Goal: Task Accomplishment & Management: Manage account settings

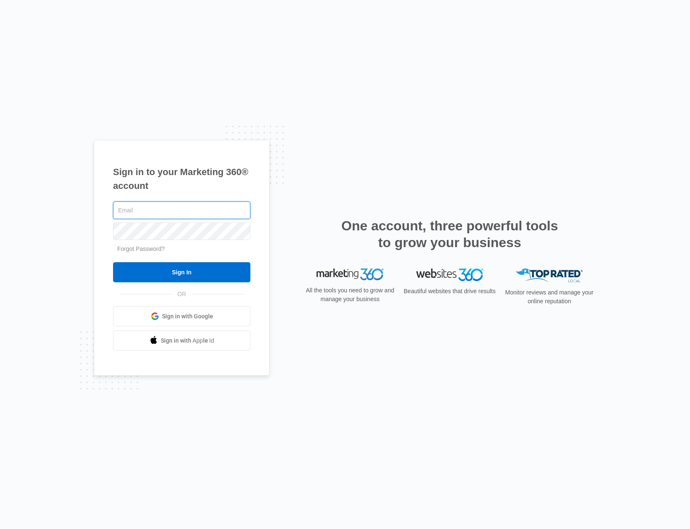
type input "[PERSON_NAME][EMAIL_ADDRESS][PERSON_NAME][DOMAIN_NAME]"
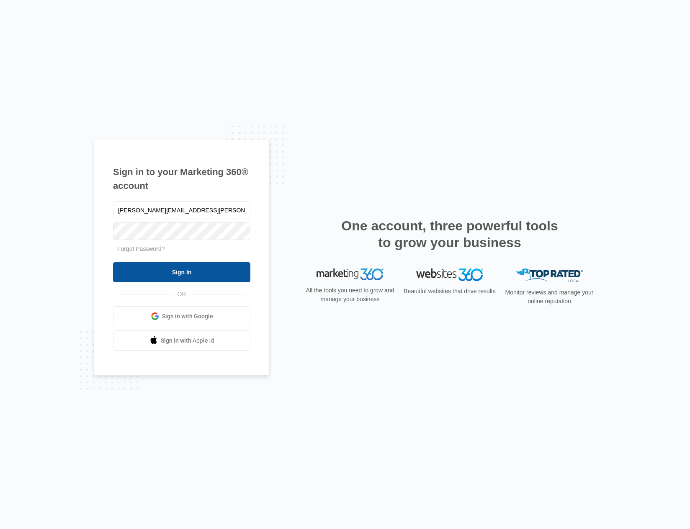
click at [200, 272] on input "Sign In" at bounding box center [181, 272] width 137 height 20
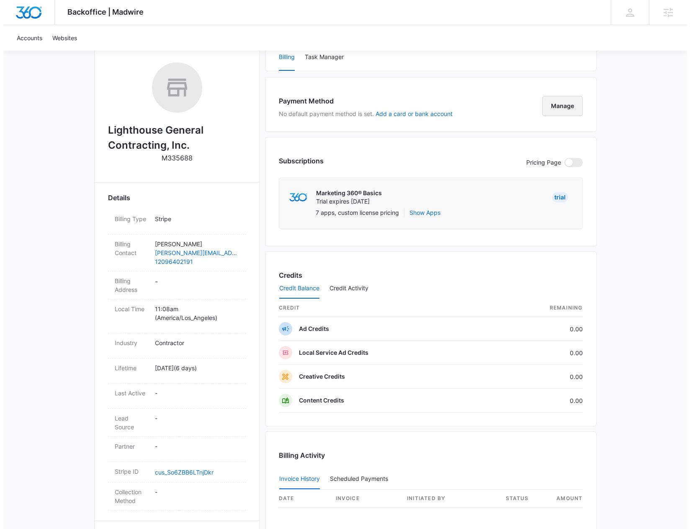
scroll to position [126, 0]
click at [556, 110] on button "Manage" at bounding box center [559, 105] width 41 height 20
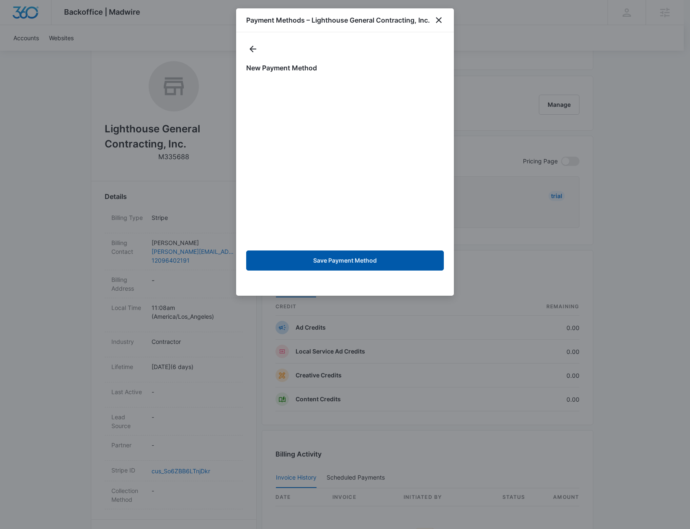
click at [388, 262] on button "Save Payment Method" at bounding box center [345, 260] width 198 height 20
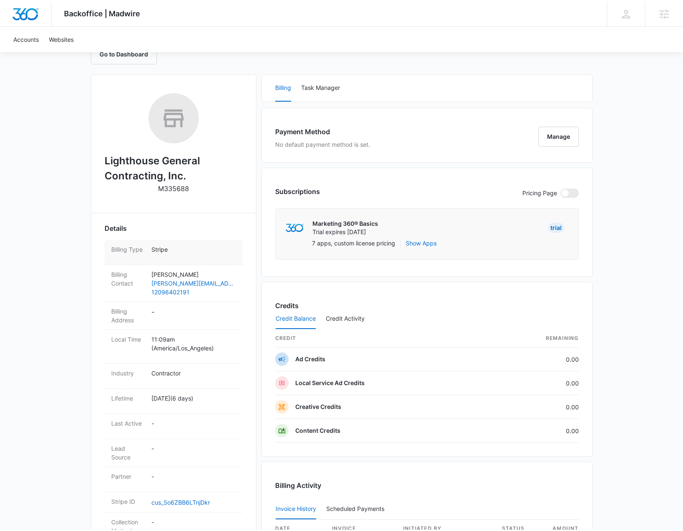
scroll to position [126, 0]
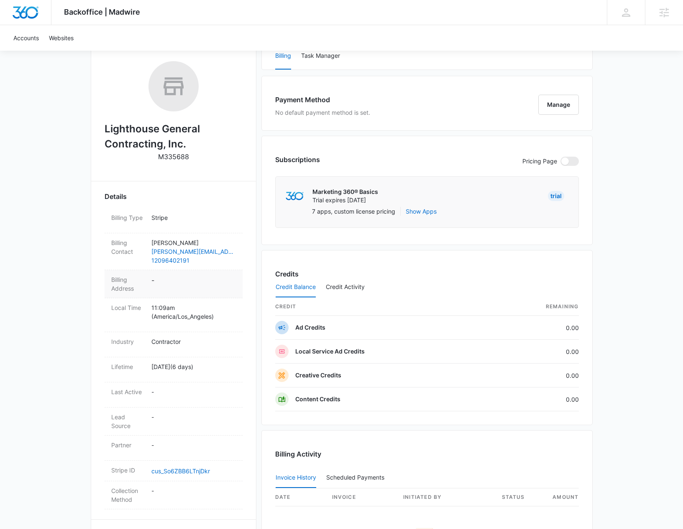
click at [158, 280] on dd "-" at bounding box center [193, 284] width 85 height 18
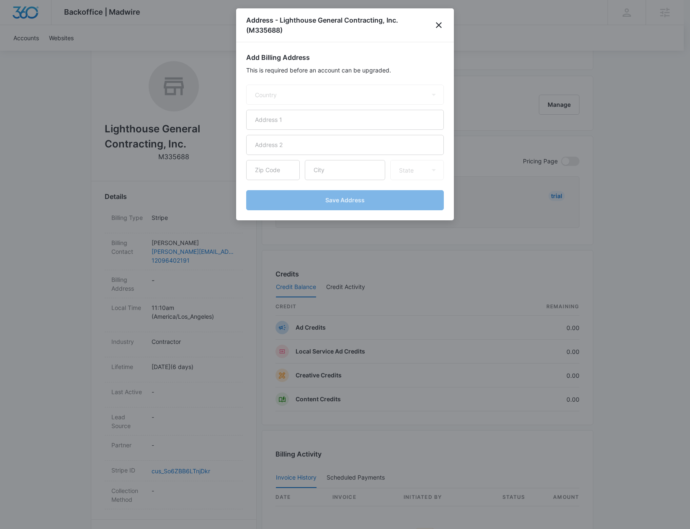
select select "US"
click at [302, 118] on input "text" at bounding box center [345, 120] width 198 height 20
click at [286, 119] on input "text" at bounding box center [345, 120] width 198 height 20
paste input "1621 Baigorry St"
type input "1621 Baigorry St"
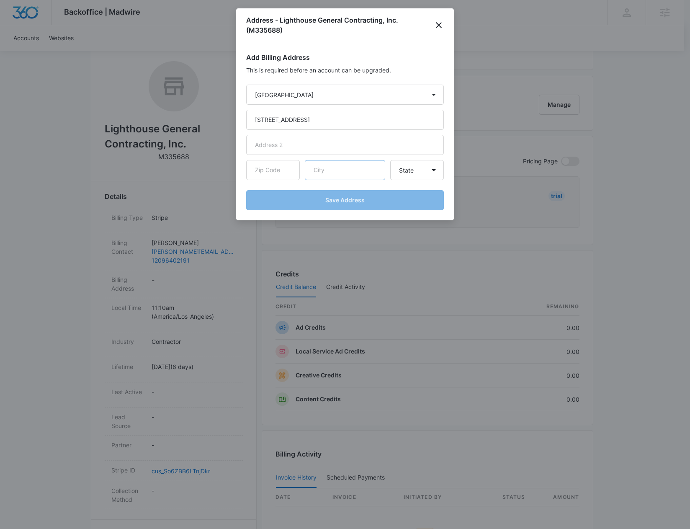
click at [319, 170] on input "text" at bounding box center [345, 170] width 80 height 20
type input "tracy"
click at [265, 168] on input "text" at bounding box center [273, 170] width 54 height 20
type input "95304"
click at [431, 169] on select "State Alaska Alabama Arkansas American Samoa Arizona California Colorado Connec…" at bounding box center [417, 170] width 54 height 20
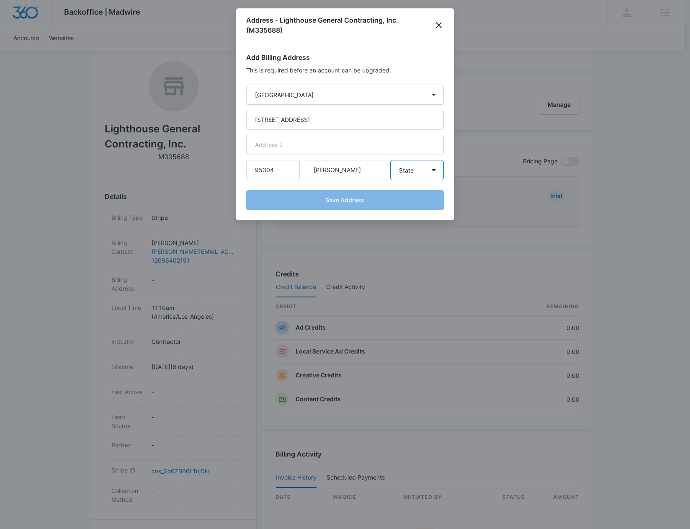
select select "CA"
click at [390, 160] on select "State Alaska Alabama Arkansas American Samoa Arizona California Colorado Connec…" at bounding box center [417, 170] width 54 height 20
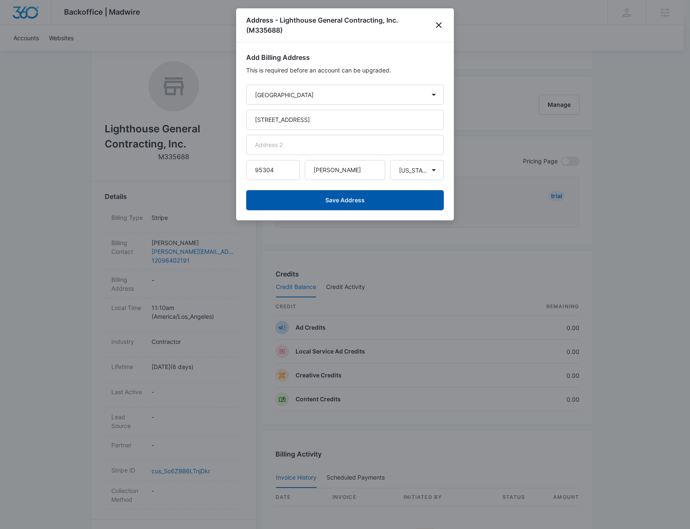
click at [369, 198] on button "Save Address" at bounding box center [345, 200] width 198 height 20
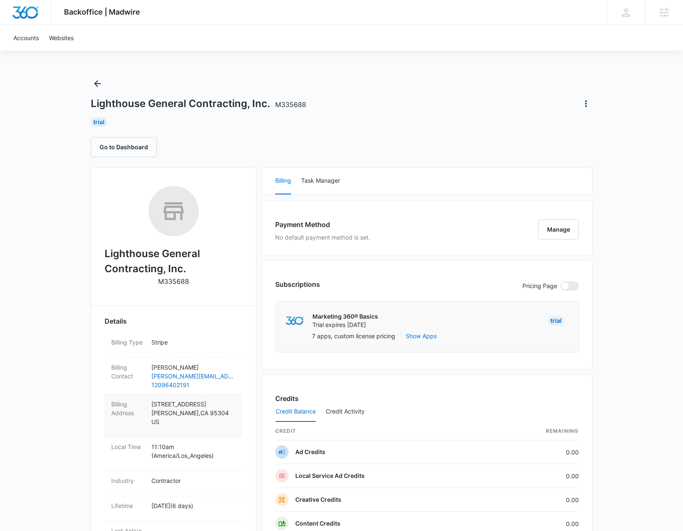
scroll to position [0, 0]
